Goal: Task Accomplishment & Management: Complete application form

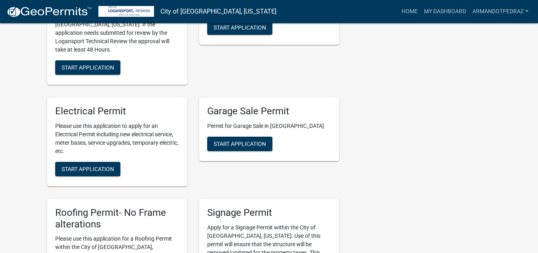
scroll to position [400, 0]
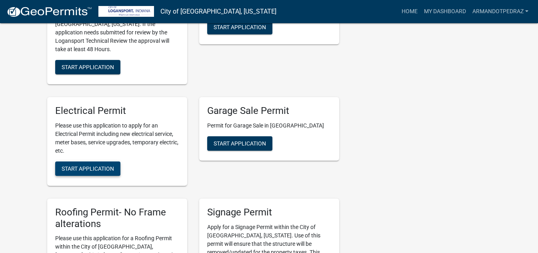
click at [88, 165] on span "Start Application" at bounding box center [88, 168] width 52 height 6
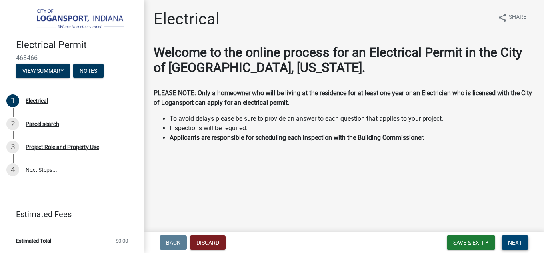
click at [517, 240] on span "Next" at bounding box center [515, 242] width 14 height 6
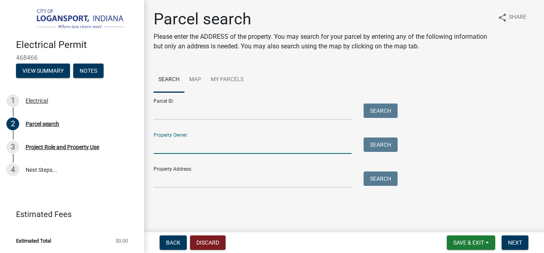
click at [189, 138] on input "Property Owner:" at bounding box center [252, 146] width 198 height 16
type input "[PERSON_NAME]"
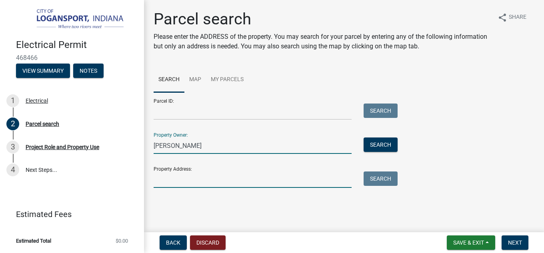
click at [175, 181] on input "Property Address:" at bounding box center [252, 179] width 198 height 16
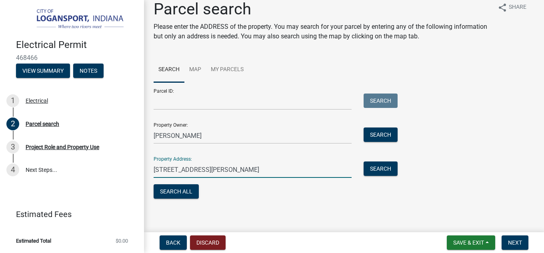
scroll to position [13, 0]
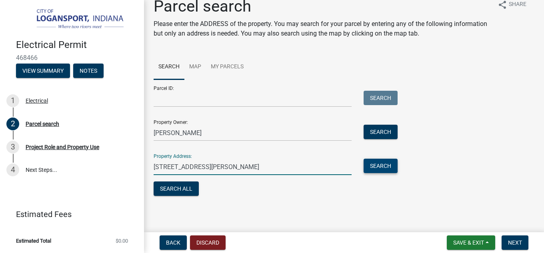
click at [383, 165] on button "Search" at bounding box center [380, 166] width 34 height 14
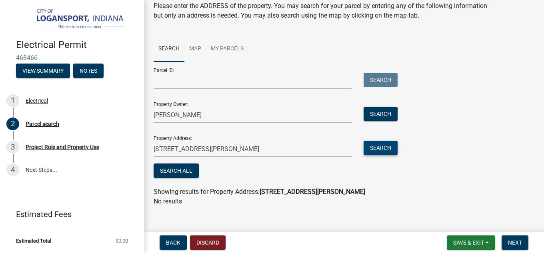
scroll to position [39, 0]
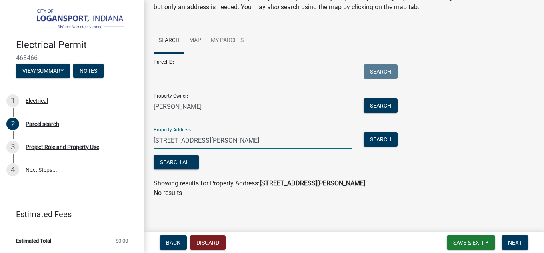
click at [228, 141] on input "[STREET_ADDRESS][PERSON_NAME]" at bounding box center [252, 140] width 198 height 16
click at [257, 140] on input "[STREET_ADDRESS][PERSON_NAME]" at bounding box center [252, 140] width 198 height 16
type input "1516 [PERSON_NAME] st"
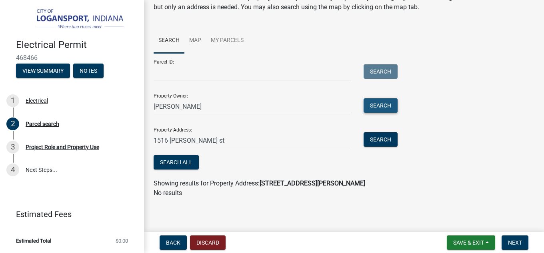
click at [376, 105] on button "Search" at bounding box center [380, 105] width 34 height 14
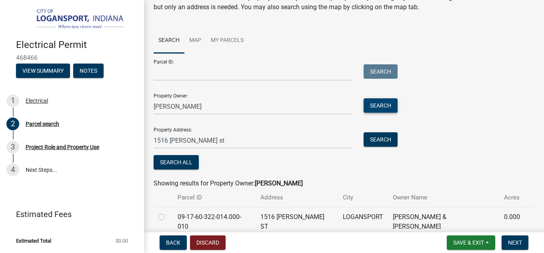
scroll to position [68, 0]
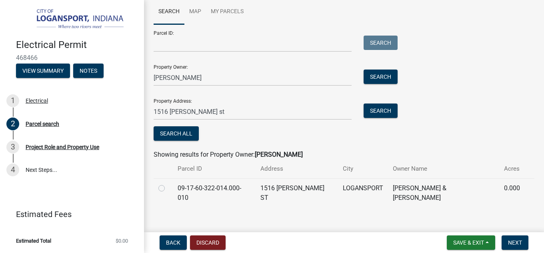
click at [168, 183] on label at bounding box center [168, 183] width 0 height 0
click at [168, 189] on input "radio" at bounding box center [170, 185] width 5 height 5
radio input "true"
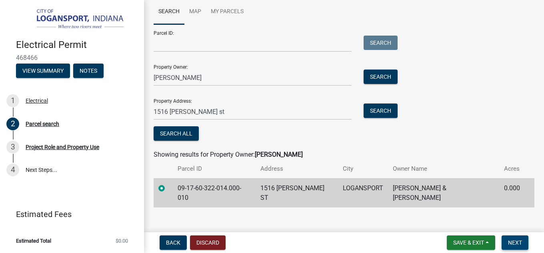
click at [516, 244] on span "Next" at bounding box center [515, 242] width 14 height 6
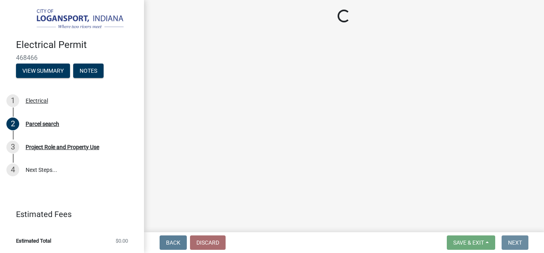
scroll to position [0, 0]
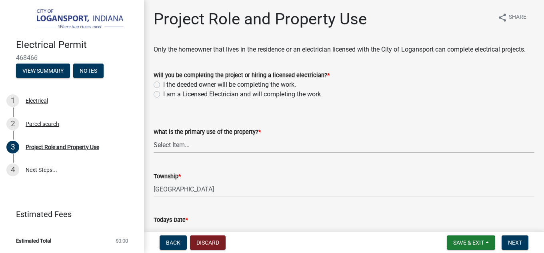
click at [163, 99] on label "I am a Licensed Electrician and will completing the work" at bounding box center [241, 95] width 157 height 10
click at [163, 95] on input "I am a Licensed Electrician and will completing the work" at bounding box center [165, 92] width 5 height 5
radio input "true"
click at [184, 153] on select "Select Item... Residential Commercial Public" at bounding box center [343, 145] width 381 height 16
click at [153, 146] on select "Select Item... Residential Commercial Public" at bounding box center [343, 145] width 381 height 16
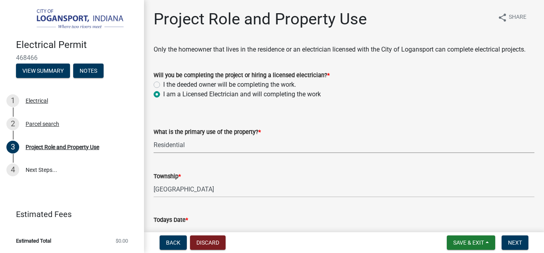
select select "530f9f5f-3156-4079-bc91-3d3598a96b73"
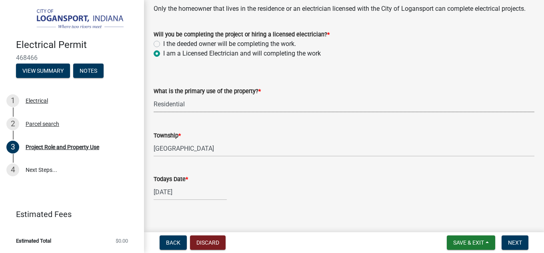
scroll to position [60, 0]
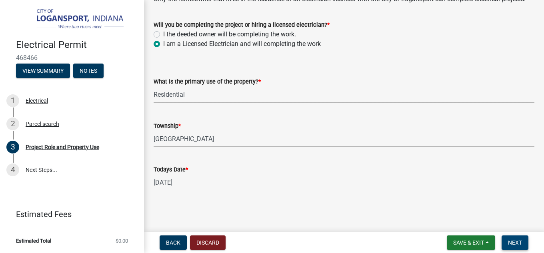
click at [513, 244] on span "Next" at bounding box center [515, 242] width 14 height 6
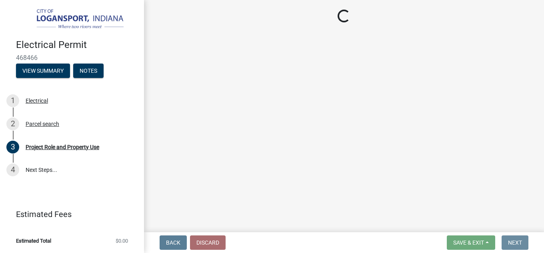
scroll to position [0, 0]
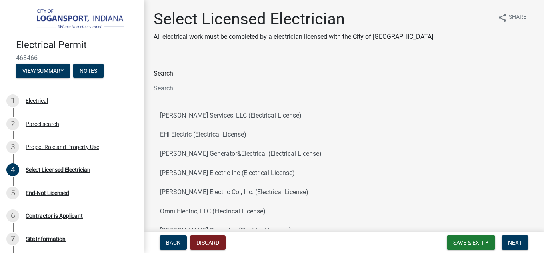
click at [173, 87] on input "Search" at bounding box center [343, 88] width 381 height 16
type input "Amps"
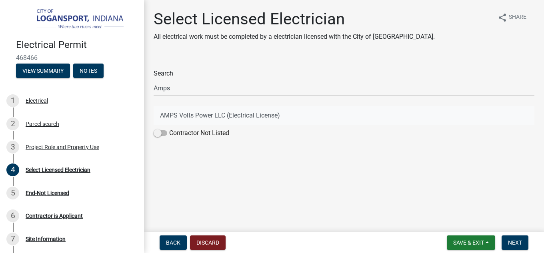
click at [235, 116] on button "AMPS Volts Power LLC (Electrical License)" at bounding box center [343, 115] width 381 height 19
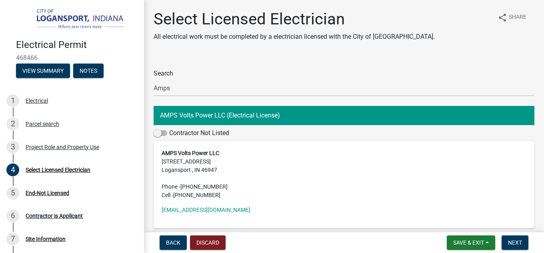
click at [179, 152] on strong "AMPS Volts Power LLC" at bounding box center [190, 153] width 58 height 6
click at [517, 245] on span "Next" at bounding box center [515, 242] width 14 height 6
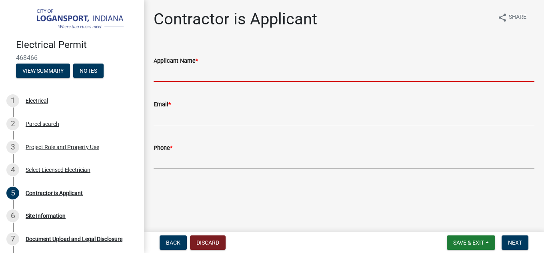
click at [197, 70] on input "Applicant Name *" at bounding box center [343, 74] width 381 height 16
type input "[PERSON_NAME]"
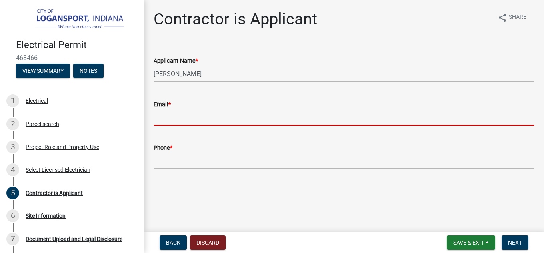
click at [187, 121] on input "Email *" at bounding box center [343, 117] width 381 height 16
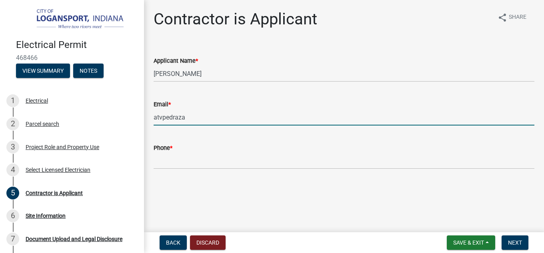
type input "[EMAIL_ADDRESS][DOMAIN_NAME]"
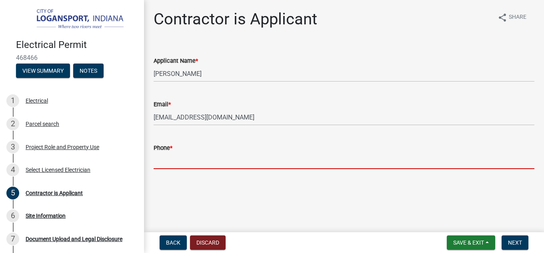
click at [203, 165] on input "Phone *" at bounding box center [343, 161] width 381 height 16
type input "5615983740"
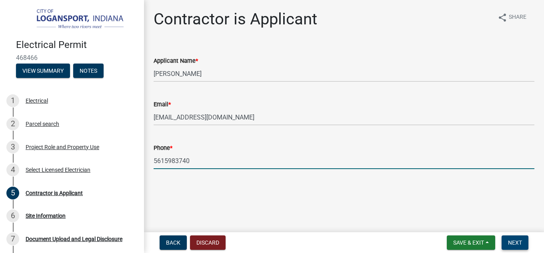
click at [517, 242] on span "Next" at bounding box center [515, 242] width 14 height 6
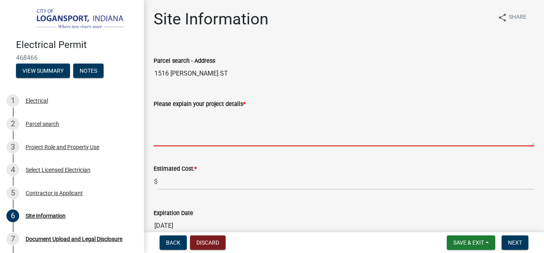
click at [180, 116] on textarea "Please explain your project details *" at bounding box center [343, 128] width 381 height 38
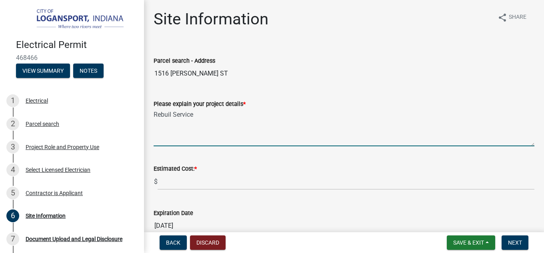
click at [170, 114] on textarea "Rebuil Service" at bounding box center [343, 128] width 381 height 38
click at [171, 114] on textarea "Rebuil Service" at bounding box center [343, 128] width 381 height 38
click at [212, 115] on textarea "Rebuild Service" at bounding box center [343, 128] width 381 height 38
type textarea "Rebuild Service including some interior wiring"
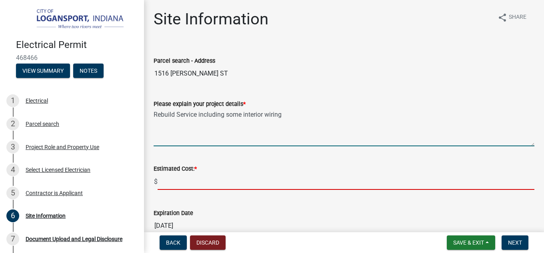
drag, startPoint x: 169, startPoint y: 182, endPoint x: 195, endPoint y: 180, distance: 26.4
click at [169, 182] on input "text" at bounding box center [345, 181] width 377 height 16
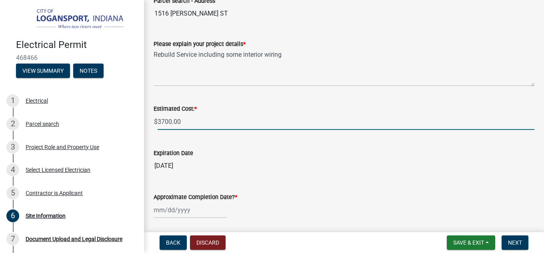
scroll to position [80, 0]
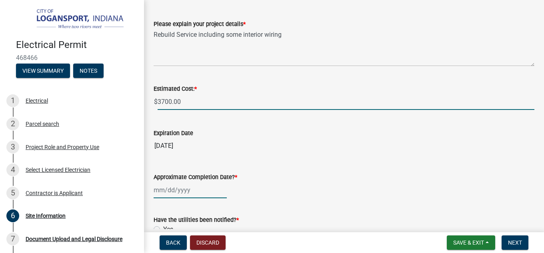
type input "3700"
click at [159, 190] on div at bounding box center [189, 190] width 73 height 16
select select "8"
select select "2025"
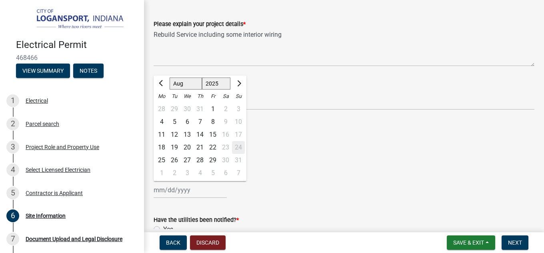
click at [295, 184] on div "[PERSON_NAME] Feb Mar Apr [PERSON_NAME][DATE] Oct Nov [DATE] 1526 1527 1528 152…" at bounding box center [343, 190] width 381 height 16
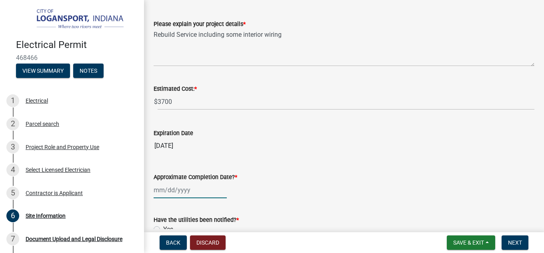
click at [162, 189] on div at bounding box center [189, 190] width 73 height 16
select select "8"
select select "2025"
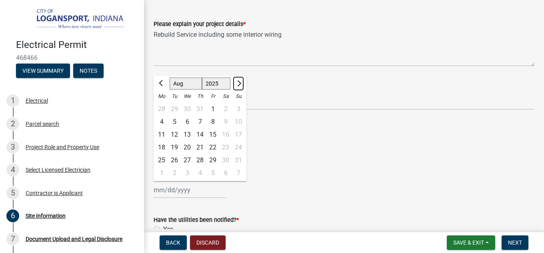
click at [237, 82] on span "Next month" at bounding box center [238, 83] width 6 height 6
click at [238, 82] on span "Next month" at bounding box center [238, 83] width 6 height 6
click at [239, 84] on span "Next month" at bounding box center [238, 83] width 6 height 6
select select "11"
click at [199, 159] on div "27" at bounding box center [199, 160] width 13 height 13
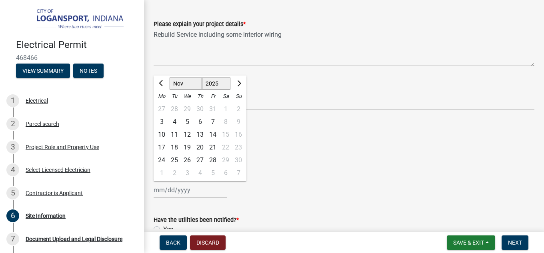
type input "[DATE]"
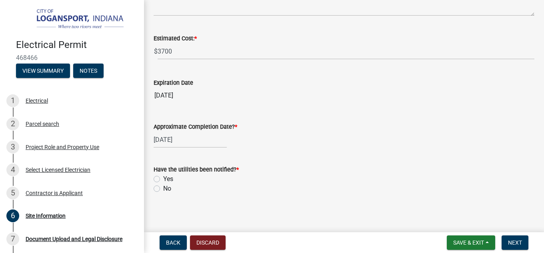
scroll to position [133, 0]
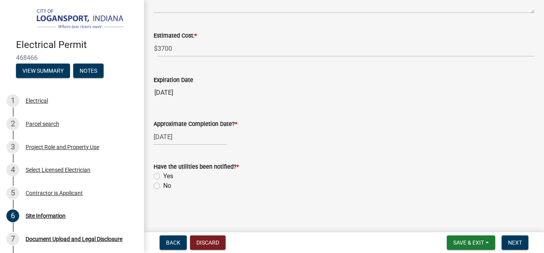
click at [163, 186] on label "No" at bounding box center [167, 186] width 8 height 10
click at [163, 186] on input "No" at bounding box center [165, 183] width 5 height 5
radio input "true"
click at [517, 241] on span "Next" at bounding box center [515, 242] width 14 height 6
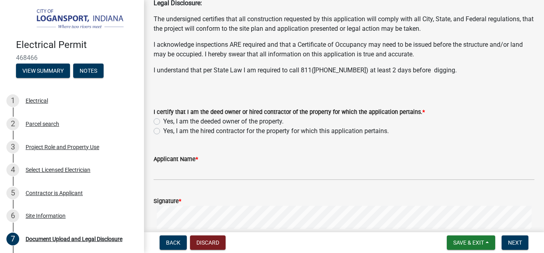
scroll to position [120, 0]
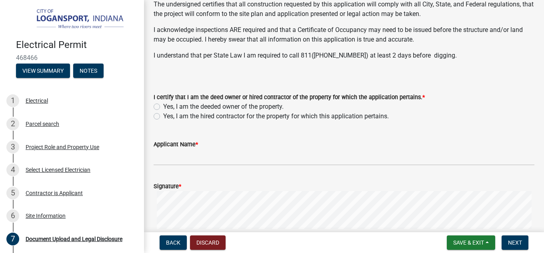
click at [163, 117] on label "Yes, I am the hired contractor for the property for which this application pert…" at bounding box center [275, 117] width 225 height 10
click at [163, 117] on input "Yes, I am the hired contractor for the property for which this application pert…" at bounding box center [165, 114] width 5 height 5
radio input "true"
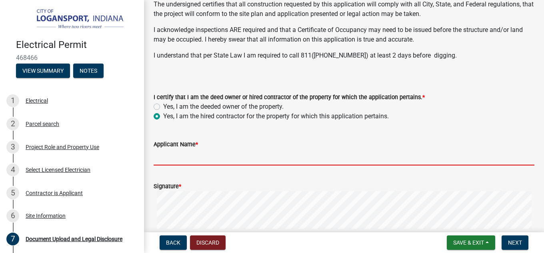
click at [181, 156] on input "Applicant Name *" at bounding box center [343, 157] width 381 height 16
type input "[PERSON_NAME]"
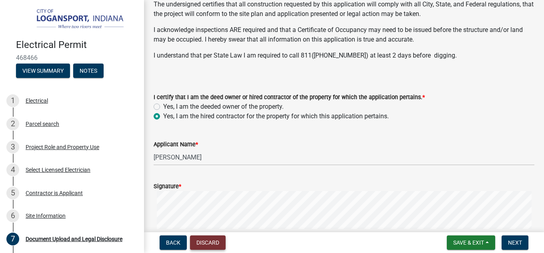
click at [205, 241] on button "Discard" at bounding box center [208, 242] width 36 height 14
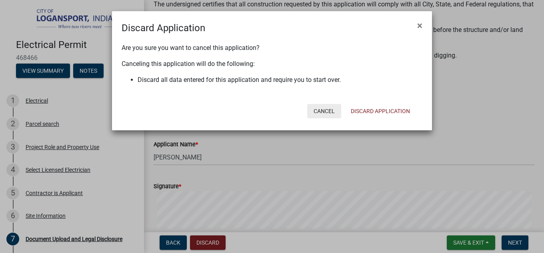
click at [325, 110] on button "Cancel" at bounding box center [324, 111] width 34 height 14
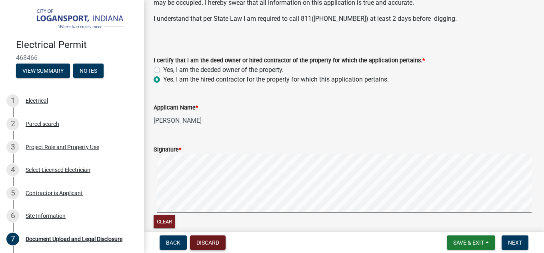
scroll to position [200, 0]
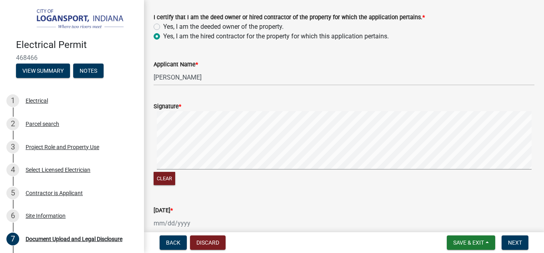
click at [158, 225] on div at bounding box center [189, 223] width 73 height 16
select select "8"
select select "2025"
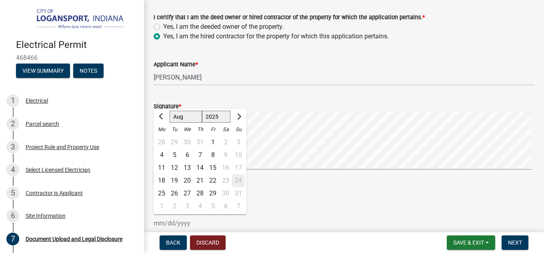
click at [264, 212] on div "[DATE] *" at bounding box center [343, 210] width 381 height 10
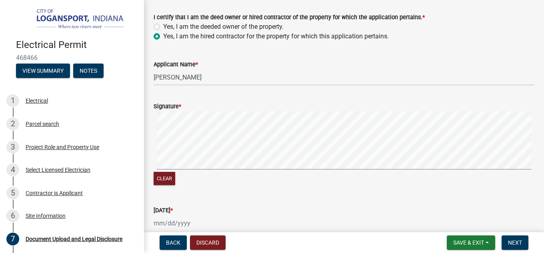
click at [163, 224] on div at bounding box center [189, 223] width 73 height 16
select select "8"
select select "2025"
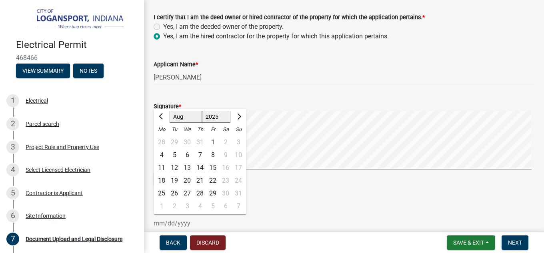
click at [240, 181] on div "18 19 20 21 22 23 24" at bounding box center [199, 180] width 93 height 13
click at [275, 201] on div "[DATE] * [PERSON_NAME] Apr May Jun [DATE] Aug Sep Oct Nov [DATE] 1526 1527 1528…" at bounding box center [343, 212] width 381 height 37
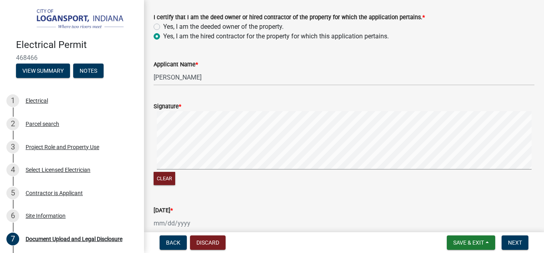
click at [165, 223] on div at bounding box center [189, 223] width 73 height 16
select select "8"
select select "2025"
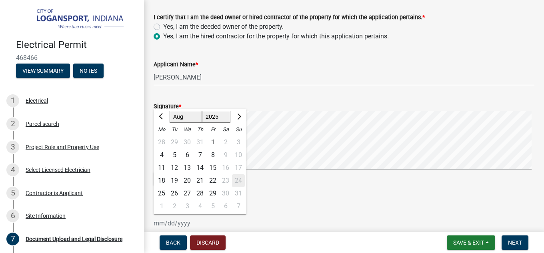
click at [161, 194] on div "25" at bounding box center [161, 193] width 13 height 13
type input "[DATE]"
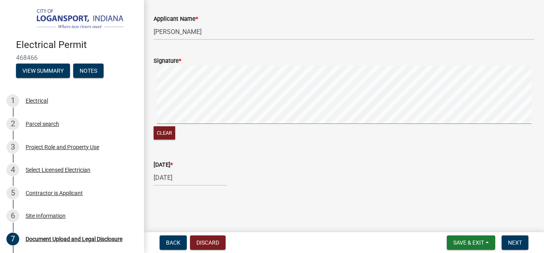
scroll to position [247, 0]
click at [515, 242] on span "Next" at bounding box center [515, 242] width 14 height 6
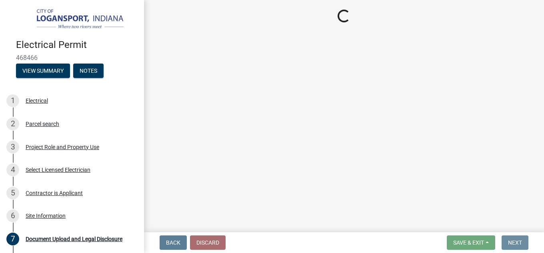
scroll to position [0, 0]
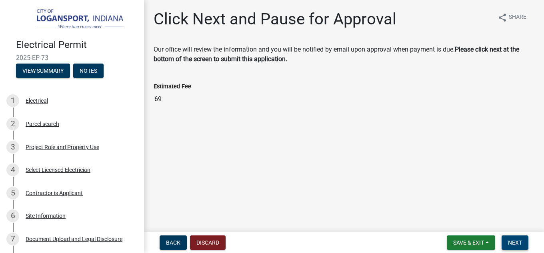
click at [519, 242] on span "Next" at bounding box center [515, 242] width 14 height 6
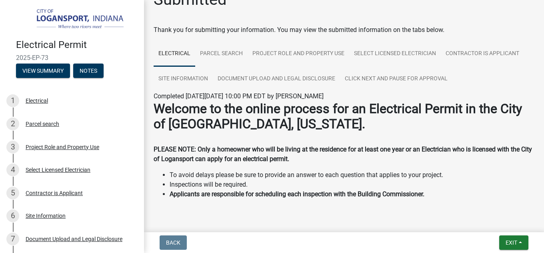
scroll to position [37, 0]
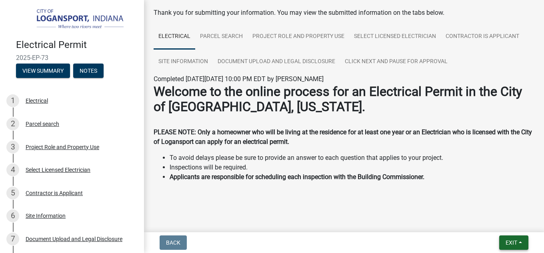
click at [510, 243] on span "Exit" at bounding box center [511, 242] width 12 height 6
click at [484, 201] on button "Save" at bounding box center [496, 202] width 64 height 19
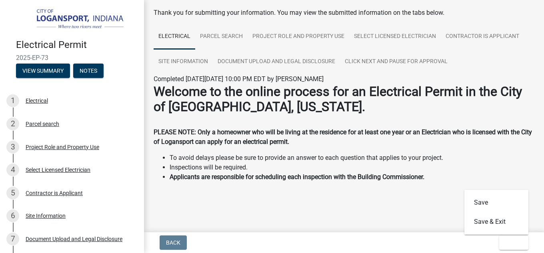
scroll to position [0, 0]
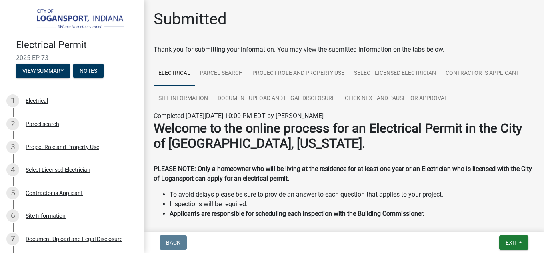
click at [501, 205] on li "Inspections will be required." at bounding box center [351, 204] width 365 height 10
